Goal: Information Seeking & Learning: Find specific fact

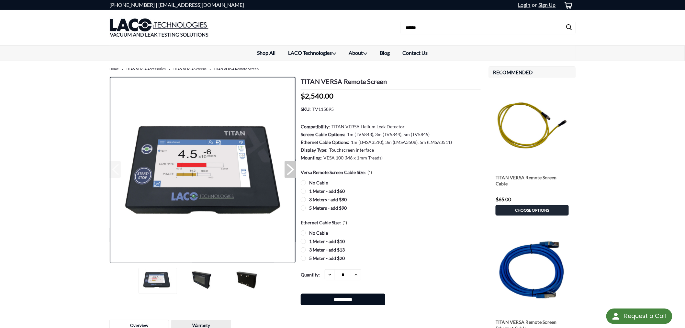
click at [184, 169] on img at bounding box center [202, 170] width 186 height 117
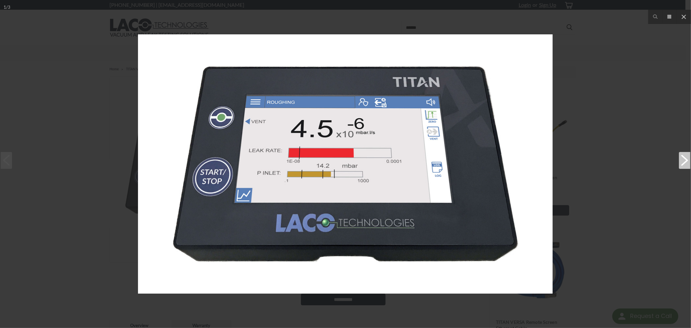
click at [600, 185] on div at bounding box center [345, 164] width 691 height 328
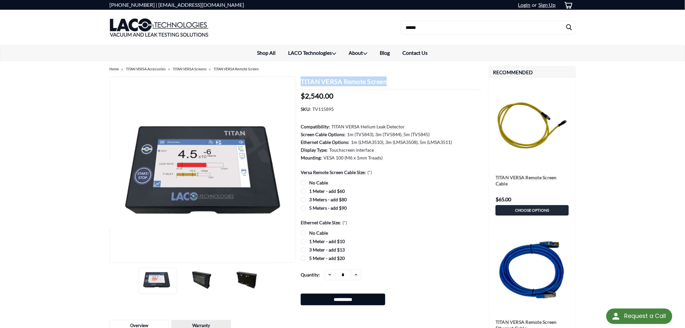
drag, startPoint x: 301, startPoint y: 79, endPoint x: 392, endPoint y: 80, distance: 90.7
click at [392, 80] on h1 "TITAN VERSA Remote Screen" at bounding box center [391, 82] width 180 height 13
copy h1 "TITAN VERSA Remote Screen"
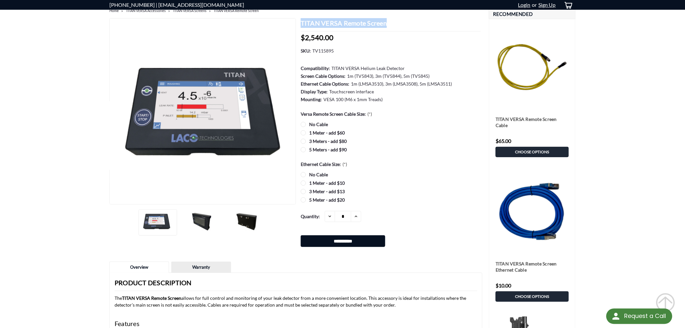
scroll to position [36, 0]
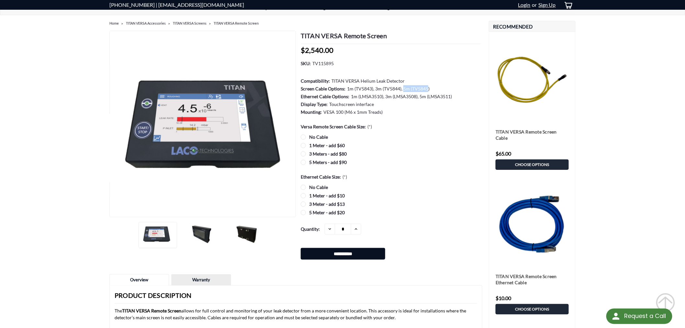
drag, startPoint x: 403, startPoint y: 87, endPoint x: 428, endPoint y: 86, distance: 25.3
click at [428, 86] on dd "1m (TV5843), 3m (TV5844), 5m (TV5845)" at bounding box center [388, 88] width 83 height 7
click at [431, 85] on dl "SKU: TV115895 Compatibility: TITAN VERSA Helium Leak Detector Screen Cable Opti…" at bounding box center [391, 88] width 180 height 56
drag, startPoint x: 428, startPoint y: 87, endPoint x: 301, endPoint y: 90, distance: 126.9
click at [301, 90] on dl "SKU: TV115895 Compatibility: TITAN VERSA Helium Leak Detector Screen Cable Opti…" at bounding box center [391, 88] width 180 height 56
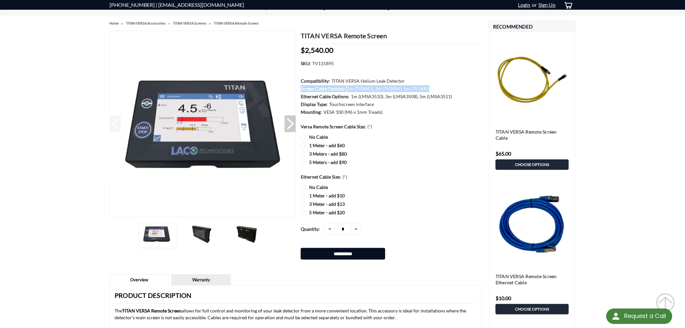
copy dl "Screen Cable Options: 1m (TV5843), 3m (TV5844), 5m (TV5845)"
drag, startPoint x: 414, startPoint y: 90, endPoint x: 402, endPoint y: 92, distance: 11.8
click at [413, 90] on dd "1m (TV5843), 3m (TV5844), 5m (TV5845)" at bounding box center [388, 88] width 83 height 7
click at [401, 91] on dd "1m (TV5843), 3m (TV5844), 5m (TV5845)" at bounding box center [388, 88] width 83 height 7
drag, startPoint x: 403, startPoint y: 88, endPoint x: 428, endPoint y: 86, distance: 25.6
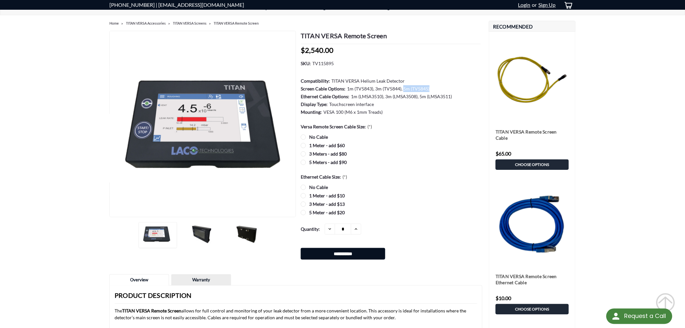
click at [428, 86] on dd "1m (TV5843), 3m (TV5844), 5m (TV5845)" at bounding box center [388, 88] width 83 height 7
copy dd "5m (TV5845)"
drag, startPoint x: 313, startPoint y: 62, endPoint x: 333, endPoint y: 62, distance: 20.7
click at [333, 62] on dd "TV115895" at bounding box center [322, 63] width 21 height 7
copy dd "TV115895"
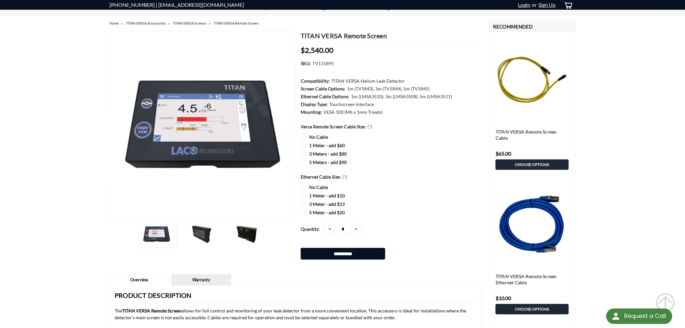
click at [344, 62] on dl "SKU: TV115895 Compatibility: TITAN VERSA Helium Leak Detector Screen Cable Opti…" at bounding box center [391, 88] width 180 height 56
click at [326, 65] on dd "TV115895" at bounding box center [322, 63] width 21 height 7
drag, startPoint x: 313, startPoint y: 60, endPoint x: 334, endPoint y: 61, distance: 21.1
click at [334, 61] on dd "TV115895" at bounding box center [322, 63] width 21 height 7
copy dd "TV115895"
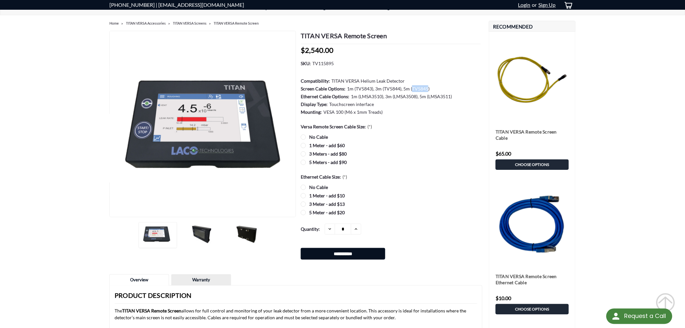
drag, startPoint x: 412, startPoint y: 86, endPoint x: 426, endPoint y: 86, distance: 14.6
click at [426, 86] on dd "1m (TV5843), 3m (TV5844), 5m (TV5845)" at bounding box center [388, 88] width 83 height 7
copy dd "TV5845"
click at [425, 95] on dd "1m (LMSA3510), 3m (LMSA3508), 5m (LMSA3511)" at bounding box center [401, 96] width 101 height 7
drag, startPoint x: 428, startPoint y: 94, endPoint x: 449, endPoint y: 93, distance: 21.1
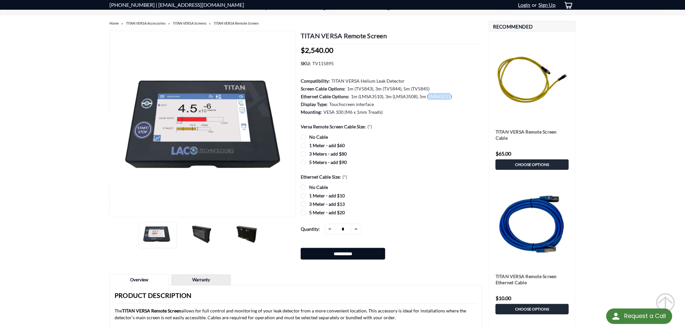
click at [449, 93] on dd "1m (LMSA3510), 3m (LMSA3508), 5m (LMSA3511)" at bounding box center [401, 96] width 101 height 7
copy dd "LMSA3511"
drag, startPoint x: 300, startPoint y: 87, endPoint x: 327, endPoint y: 86, distance: 26.6
click at [327, 86] on dt "Screen Cable Options:" at bounding box center [323, 88] width 45 height 7
copy dt "Screen Cable"
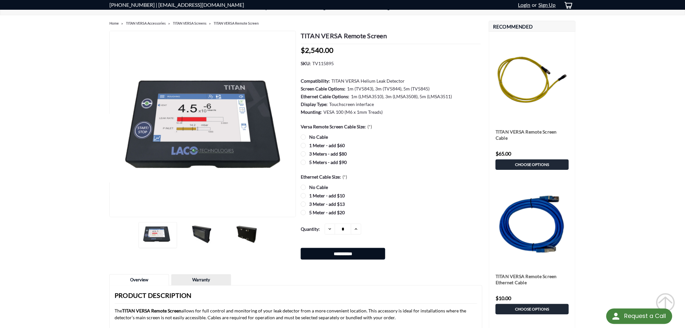
click at [361, 96] on dd "1m (LMSA3510), 3m (LMSA3508), 5m (LMSA3511)" at bounding box center [401, 96] width 101 height 7
drag, startPoint x: 419, startPoint y: 94, endPoint x: 424, endPoint y: 95, distance: 5.5
click at [424, 95] on dd "1m (LMSA3510), 3m (LMSA3508), 5m (LMSA3511)" at bounding box center [401, 96] width 101 height 7
drag, startPoint x: 300, startPoint y: 34, endPoint x: 393, endPoint y: 38, distance: 93.3
click at [393, 38] on section "TITAN VERSA Remote Screen MSRP: Now: $2,540.00 (You save ) SKU: TV115895 Compat…" at bounding box center [389, 147] width 186 height 233
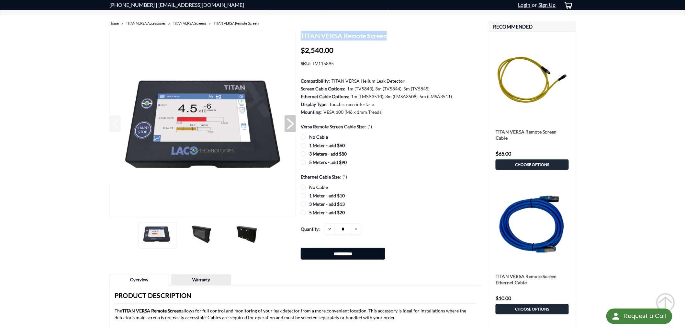
copy h1 "TITAN VERSA Remote Screen"
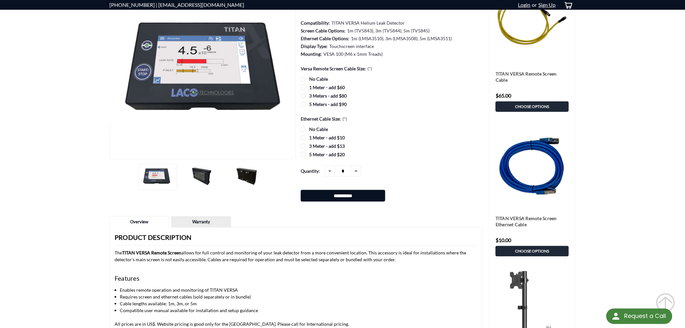
scroll to position [0, 0]
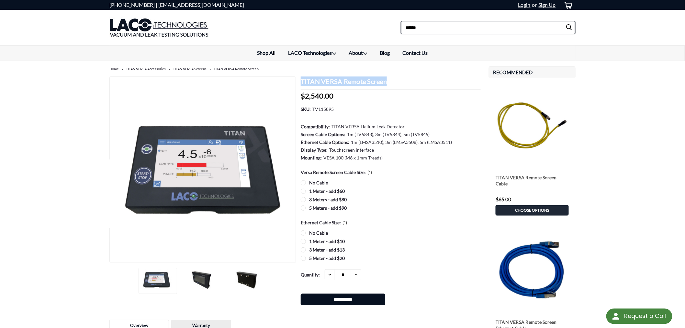
click at [470, 28] on input at bounding box center [488, 28] width 175 height 14
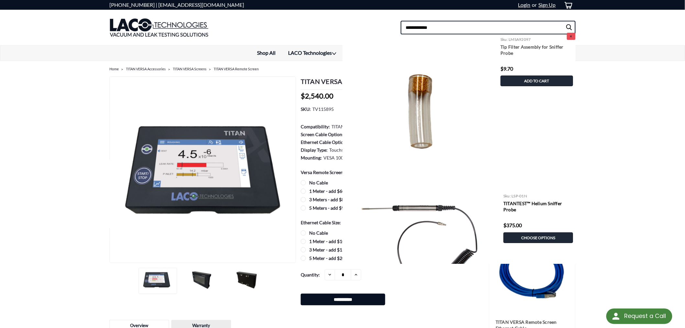
type input "**********"
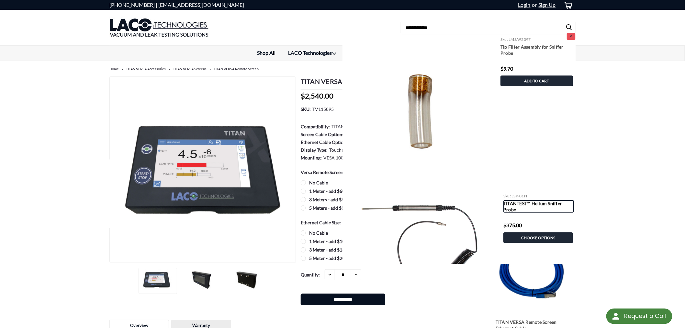
click at [507, 206] on link "TITANTEST™ Helium Sniffer Probe" at bounding box center [538, 206] width 71 height 12
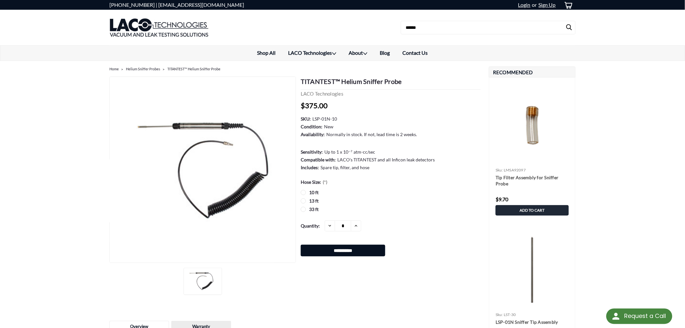
click at [305, 207] on label "33 ft" at bounding box center [391, 209] width 180 height 7
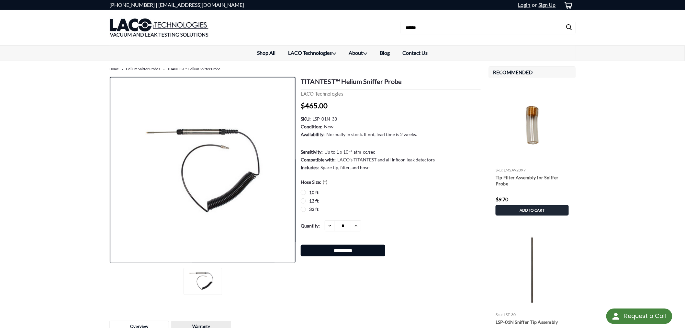
click at [220, 148] on img at bounding box center [203, 169] width 162 height 91
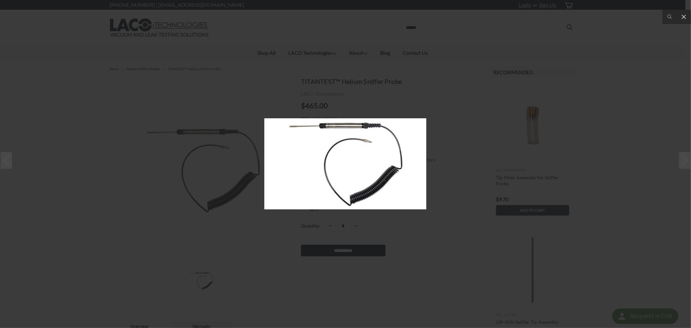
click at [258, 212] on div at bounding box center [345, 164] width 691 height 328
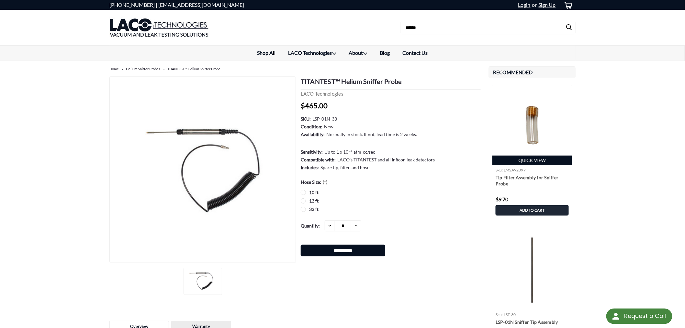
click at [528, 133] on img at bounding box center [532, 125] width 80 height 80
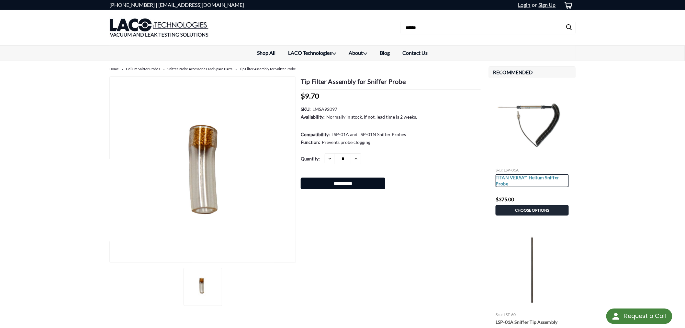
click at [511, 175] on link "TITAN VERSA™ Helium Sniffer Probe" at bounding box center [532, 180] width 73 height 13
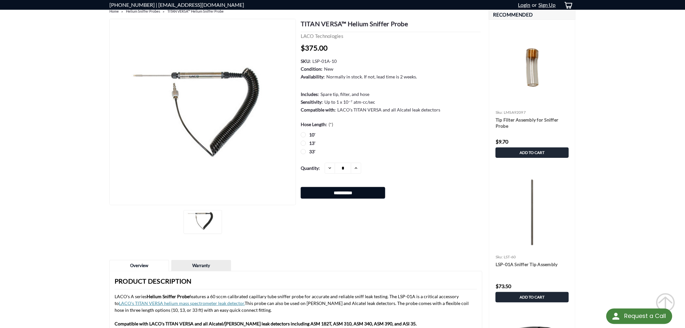
scroll to position [36, 0]
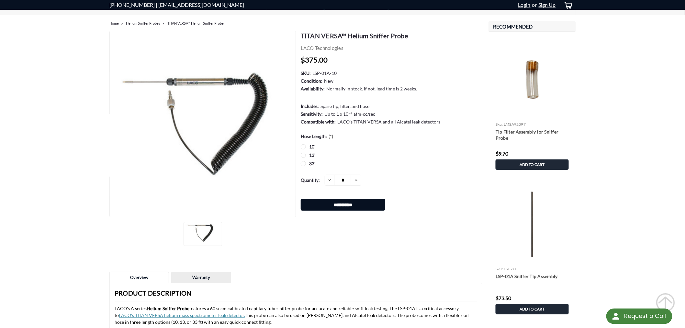
click at [303, 163] on label "33'" at bounding box center [391, 163] width 180 height 7
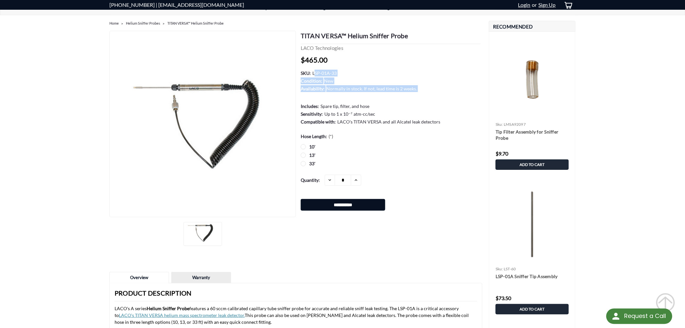
click at [315, 70] on dl "SKU: LSP-01A-33 Condition: New Availability: Normally in stock. If not, lead ti…" at bounding box center [391, 98] width 180 height 56
click at [339, 70] on dl "SKU: LSP-01A-33 Condition: New Availability: Normally in stock. If not, lead ti…" at bounding box center [391, 98] width 180 height 56
drag, startPoint x: 312, startPoint y: 70, endPoint x: 337, endPoint y: 70, distance: 24.6
click at [337, 70] on dl "SKU: LSP-01A-33 Condition: New Availability: Normally in stock. If not, lead ti…" at bounding box center [391, 98] width 180 height 56
drag, startPoint x: 337, startPoint y: 70, endPoint x: 324, endPoint y: 72, distance: 13.1
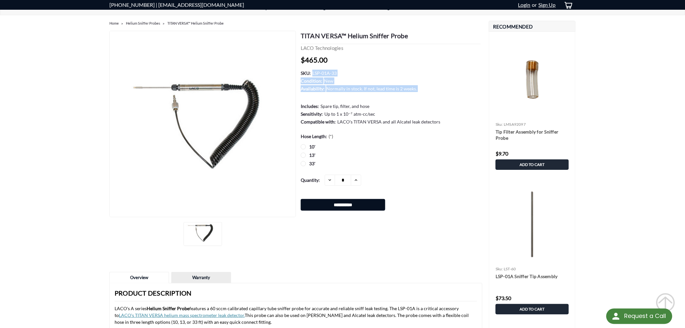
click at [336, 70] on dl "SKU: LSP-01A-33 Condition: New Availability: Normally in stock. If not, lead ti…" at bounding box center [391, 98] width 180 height 56
drag, startPoint x: 321, startPoint y: 72, endPoint x: 312, endPoint y: 72, distance: 8.4
click at [320, 72] on dd "LSP-01A-33" at bounding box center [324, 73] width 24 height 7
click at [312, 71] on dd "LSP-01A-33" at bounding box center [324, 73] width 24 height 7
click at [312, 70] on dd "LSP-01A-33" at bounding box center [324, 73] width 24 height 7
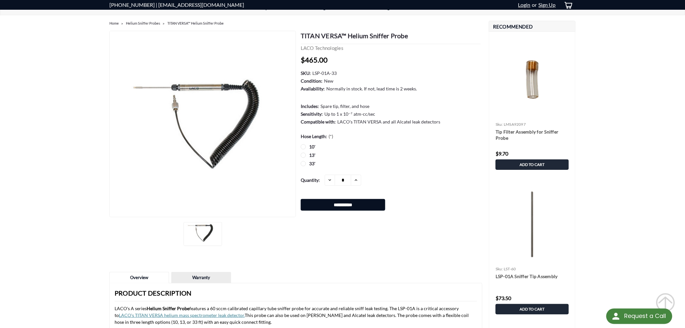
click at [316, 71] on dd "LSP-01A-33" at bounding box center [324, 73] width 24 height 7
drag, startPoint x: 313, startPoint y: 71, endPoint x: 335, endPoint y: 70, distance: 22.7
click at [335, 70] on dd "LSP-01A-33" at bounding box center [324, 73] width 24 height 7
copy dd "LSP-01A-33"
drag, startPoint x: 301, startPoint y: 33, endPoint x: 407, endPoint y: 37, distance: 105.6
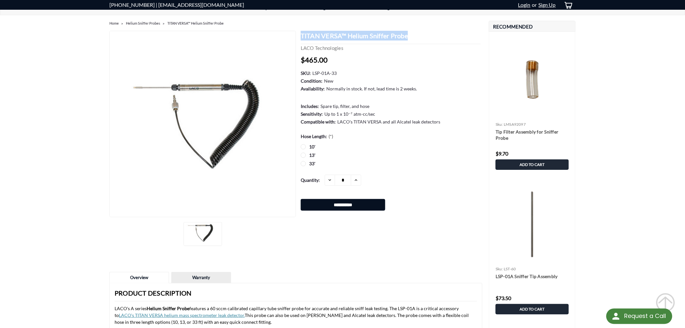
click at [407, 37] on h1 "TITAN VERSA™ Helium Sniffer Probe" at bounding box center [391, 37] width 180 height 13
copy h1 "TITAN VERSA™ Helium Sniffer Probe"
drag, startPoint x: 494, startPoint y: 132, endPoint x: 590, endPoint y: 139, distance: 96.1
click at [516, 132] on link "Tip Filter Assembly for Sniffer Probe" at bounding box center [532, 135] width 73 height 13
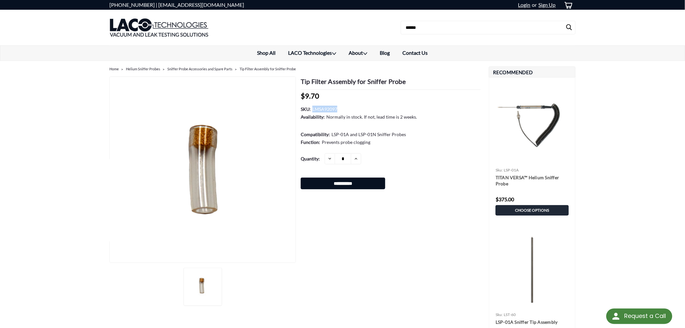
drag, startPoint x: 337, startPoint y: 106, endPoint x: 312, endPoint y: 105, distance: 25.3
click at [312, 106] on dl "SKU: LMSA92097 Availability: Normally in stock. If not, lead time is 2 weeks. C…" at bounding box center [391, 126] width 180 height 41
copy dl "Availability: Normally in stock. If not, lead time is 2 weeks."
click at [325, 109] on dd "LMSA92097" at bounding box center [324, 109] width 25 height 7
drag, startPoint x: 336, startPoint y: 107, endPoint x: 312, endPoint y: 106, distance: 23.7
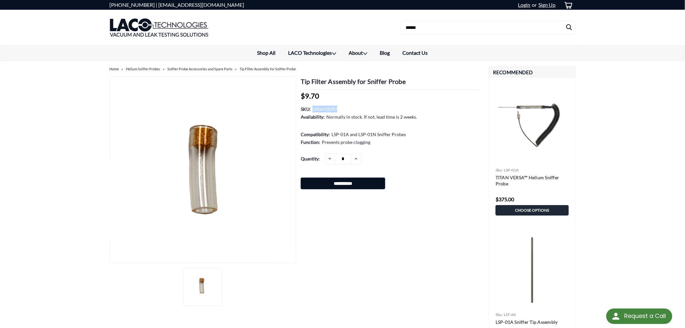
click at [312, 106] on dd "LMSA92097" at bounding box center [324, 109] width 25 height 7
copy dd "LMSA92097"
drag, startPoint x: 399, startPoint y: 80, endPoint x: 404, endPoint y: 82, distance: 4.5
click at [400, 80] on h1 "Tip Filter Assembly for Sniffer Probe" at bounding box center [391, 82] width 180 height 13
drag, startPoint x: 407, startPoint y: 80, endPoint x: 300, endPoint y: 78, distance: 106.5
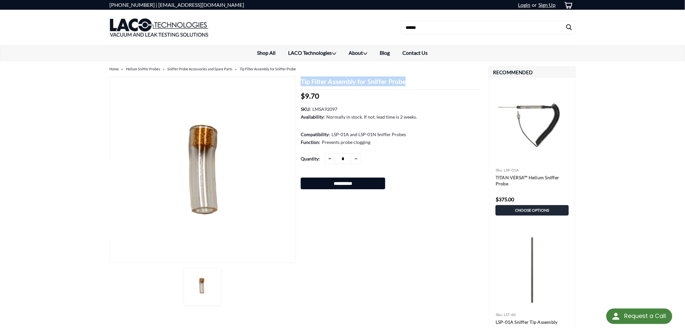
click at [300, 78] on section "Tip Filter Assembly for Sniffer Probe MSRP: Now: $9.70 (You save ) SKU: LMSA920…" at bounding box center [389, 135] width 186 height 118
copy h1 "Tip Filter Assembly for Sniffer Probe"
